Goal: Find specific page/section

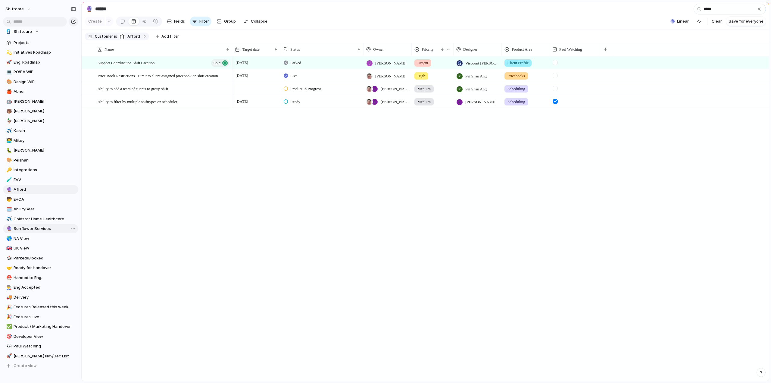
scroll to position [81, 0]
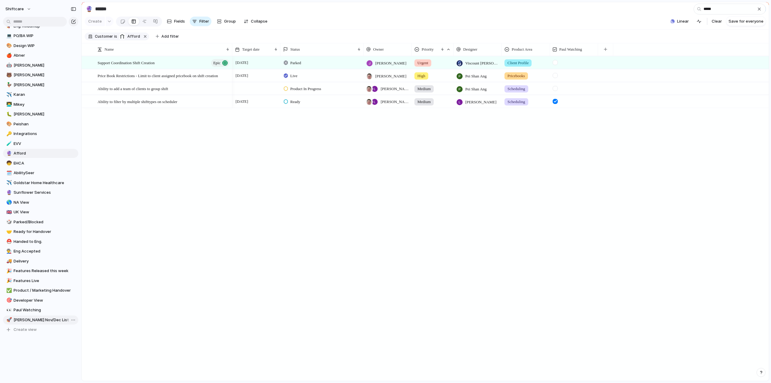
click at [28, 320] on span "[PERSON_NAME] Nov/Dec List" at bounding box center [45, 320] width 63 height 6
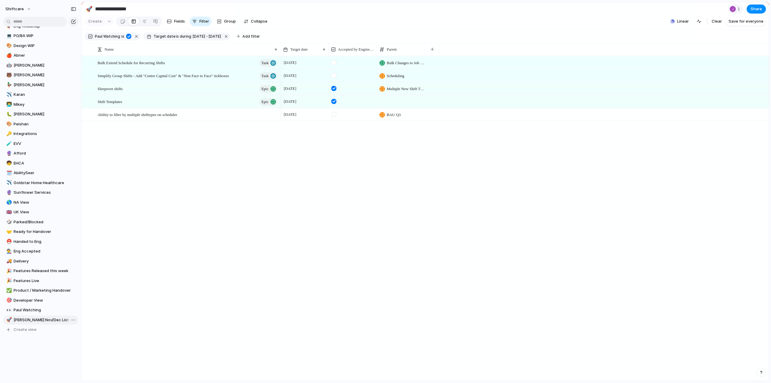
type input "**********"
